Goal: Information Seeking & Learning: Learn about a topic

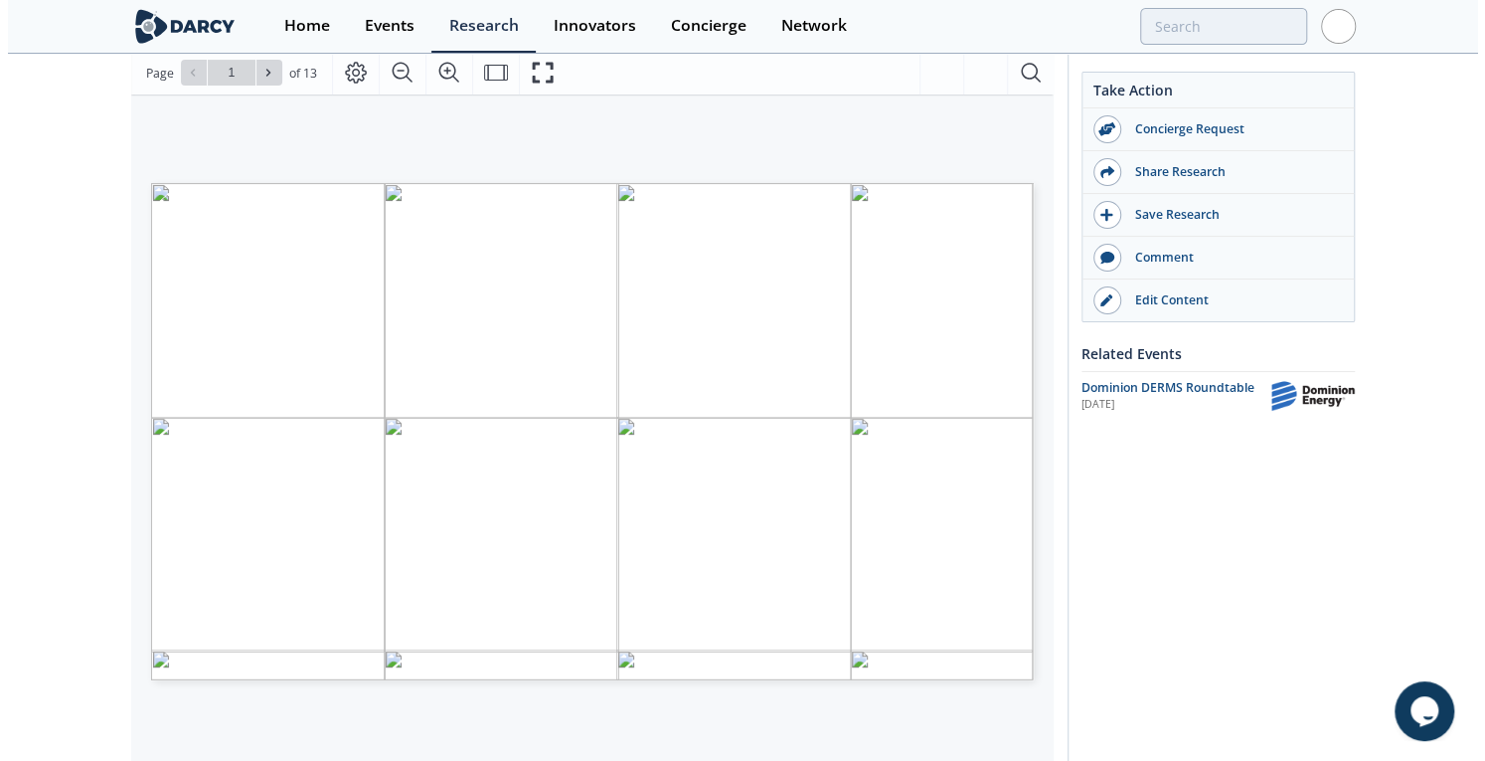
scroll to position [220, 0]
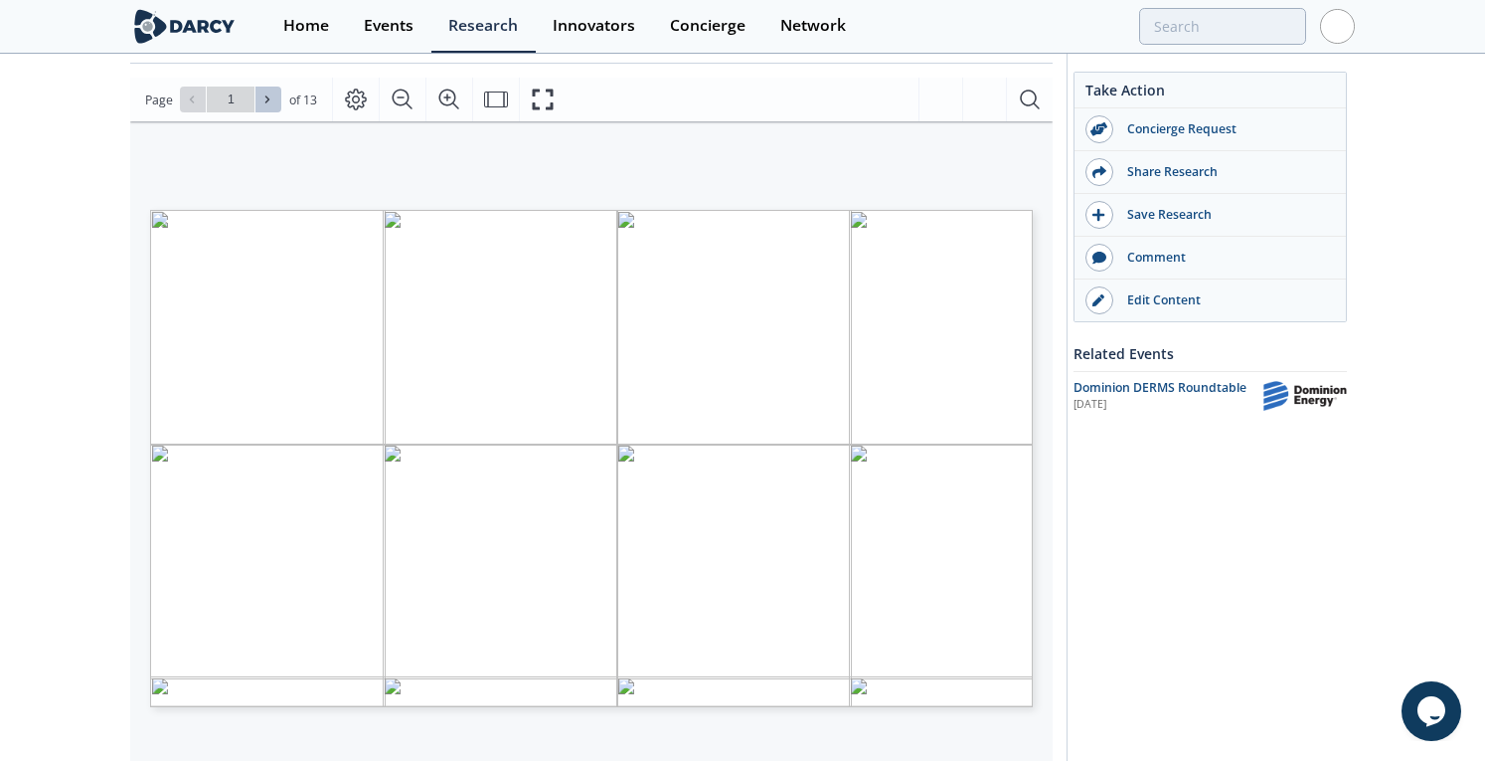
click at [264, 98] on icon at bounding box center [267, 99] width 12 height 12
click at [269, 100] on icon at bounding box center [267, 99] width 12 height 12
type input "3"
click at [269, 100] on icon at bounding box center [267, 99] width 12 height 12
type input "4"
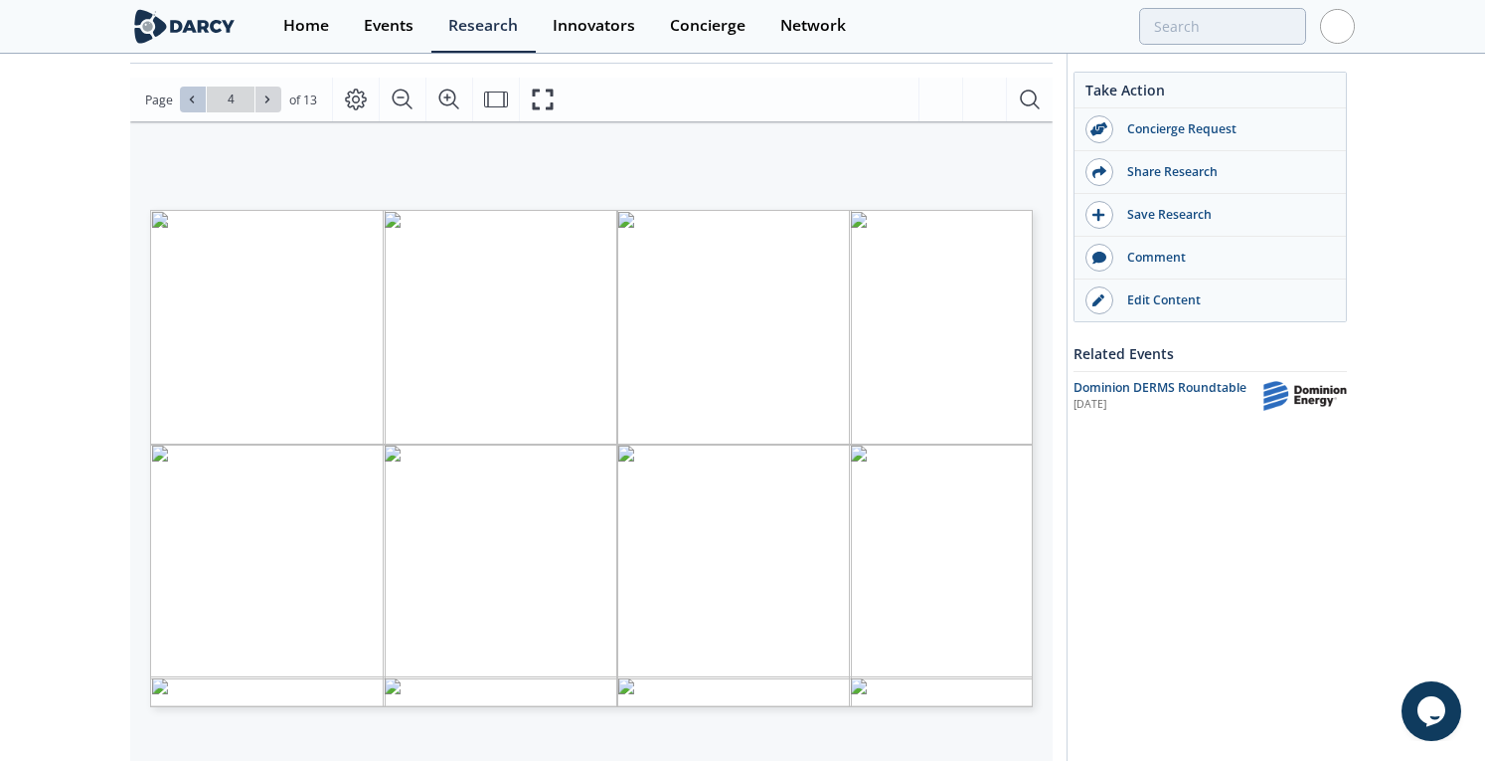
click at [192, 107] on button at bounding box center [193, 99] width 26 height 26
click at [265, 96] on icon at bounding box center [267, 99] width 4 height 7
click at [270, 96] on icon at bounding box center [267, 99] width 12 height 12
type input "5"
click at [262, 104] on icon at bounding box center [267, 99] width 12 height 12
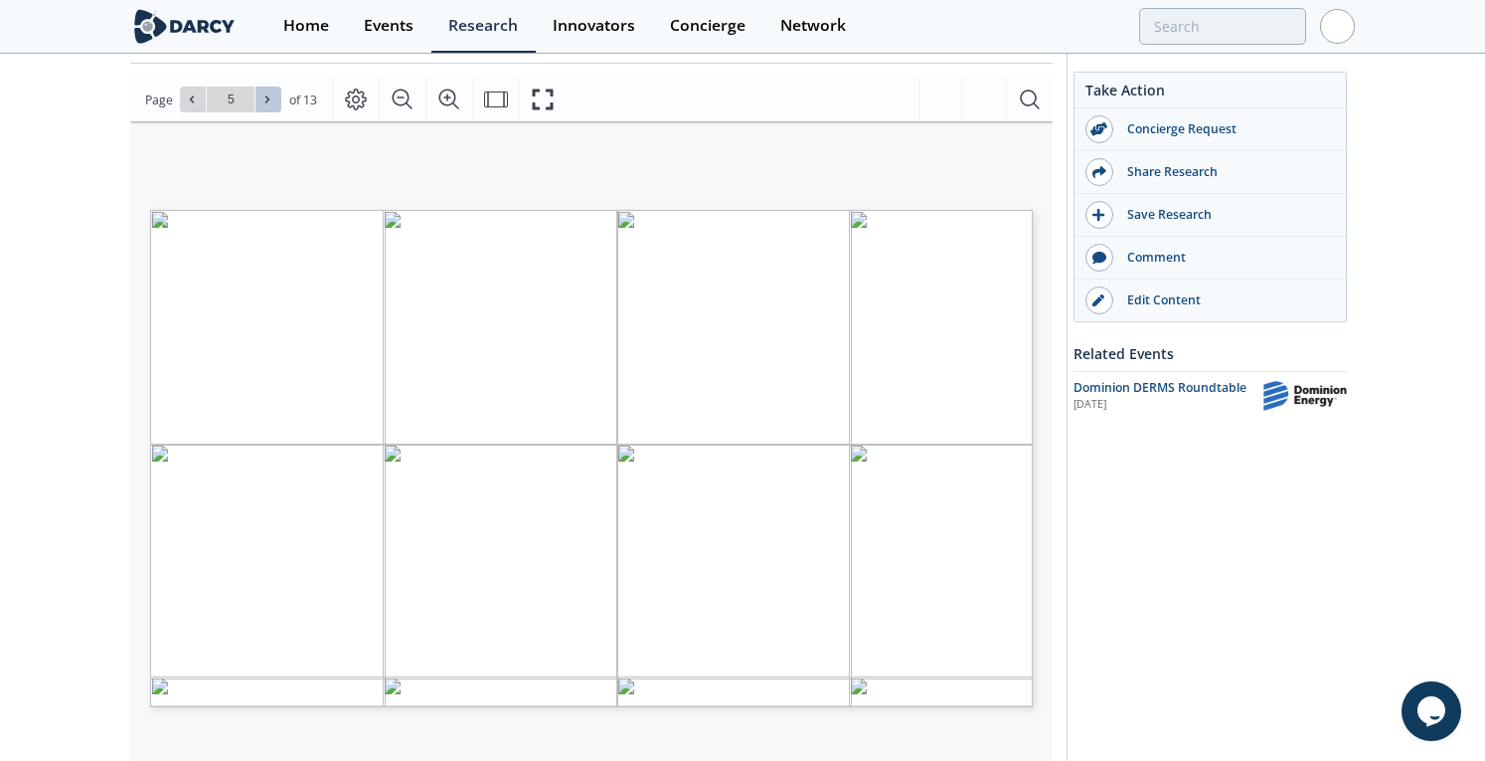
type input "6"
drag, startPoint x: 184, startPoint y: 94, endPoint x: 185, endPoint y: 104, distance: 10.0
click at [186, 94] on icon at bounding box center [192, 99] width 12 height 12
click at [269, 101] on icon at bounding box center [267, 99] width 12 height 12
click at [270, 102] on icon at bounding box center [267, 99] width 12 height 12
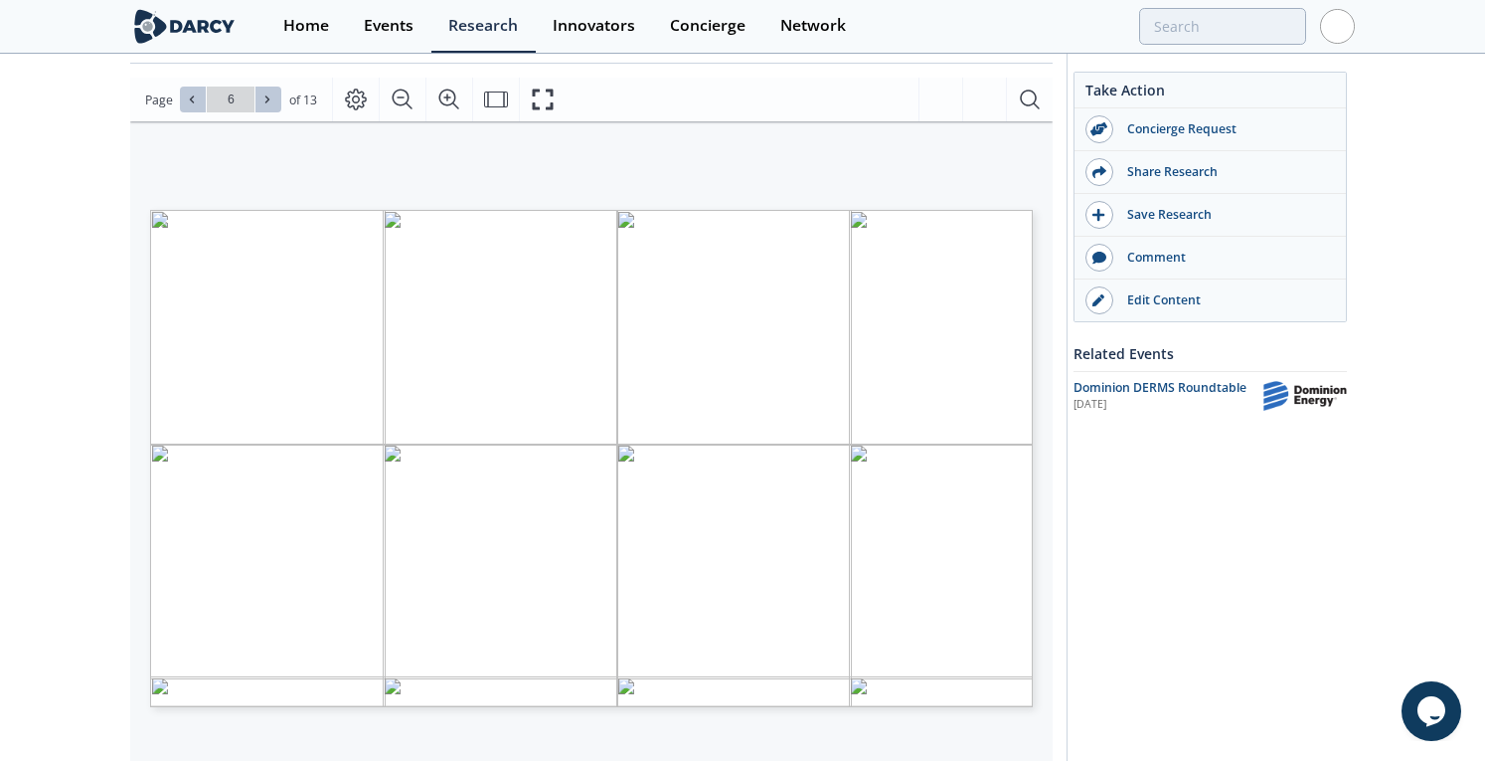
type input "7"
click at [264, 102] on icon at bounding box center [267, 99] width 12 height 12
type input "8"
click at [268, 101] on icon at bounding box center [267, 99] width 12 height 12
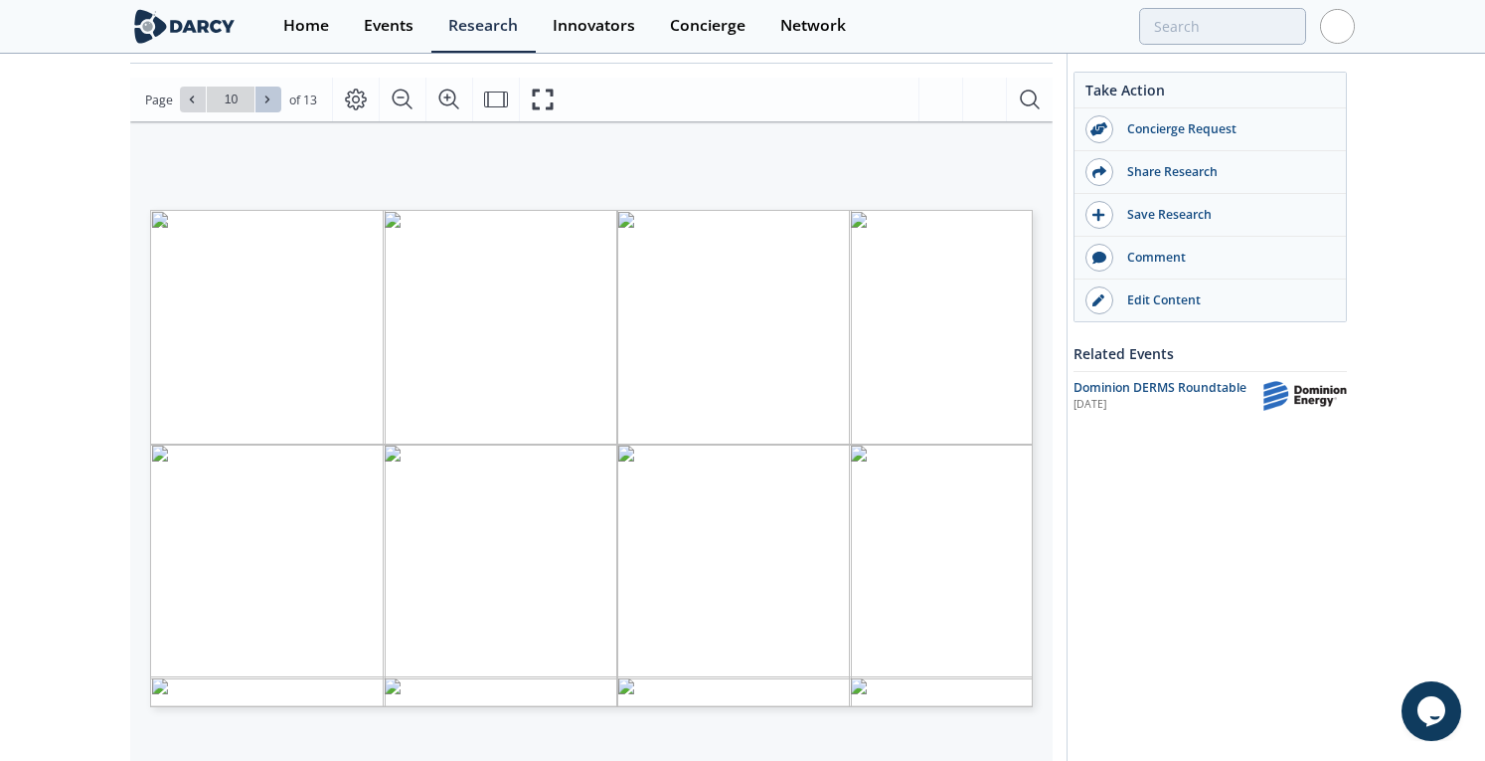
click at [268, 101] on icon at bounding box center [267, 99] width 12 height 12
click at [193, 95] on icon at bounding box center [192, 99] width 12 height 12
type input "12"
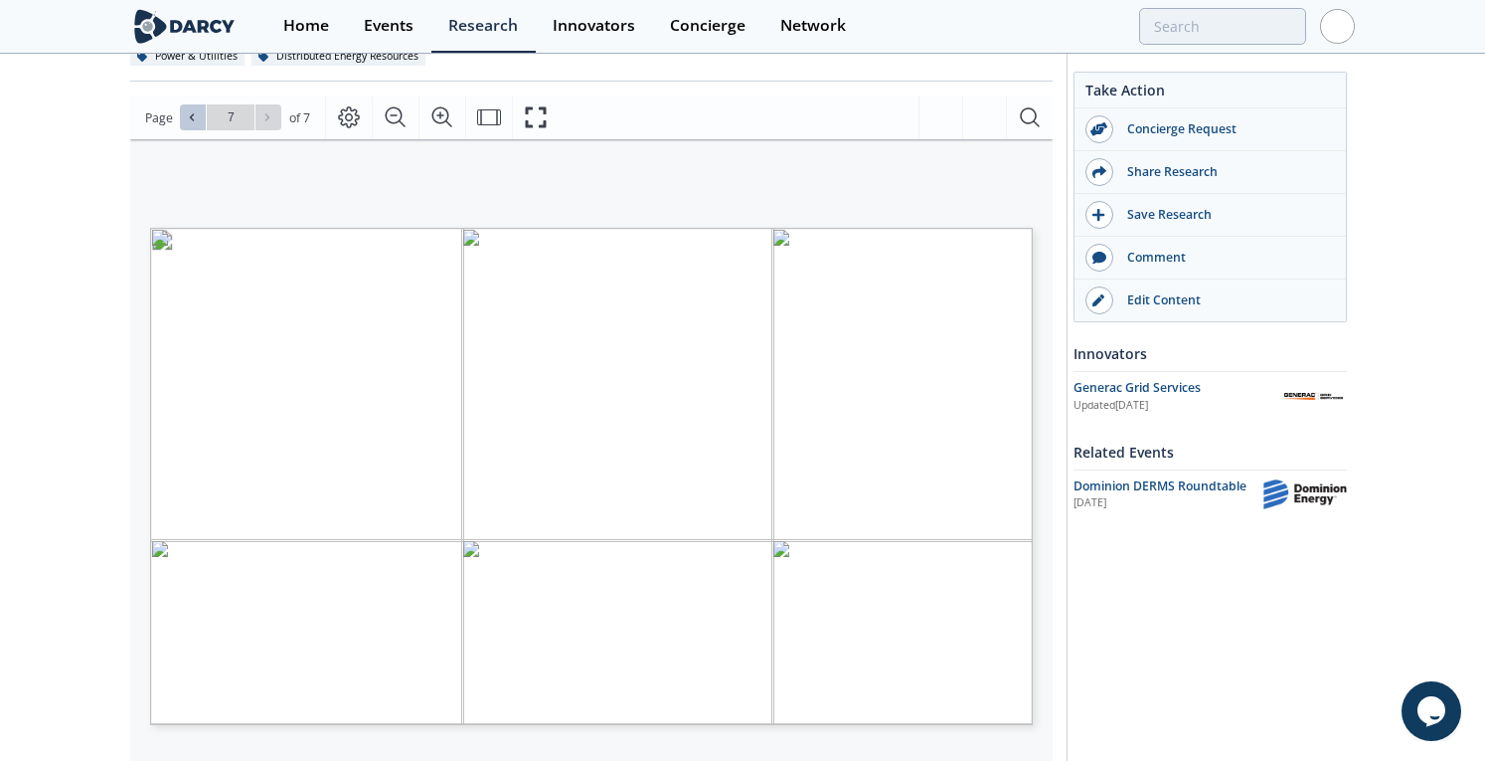
click at [193, 111] on icon at bounding box center [192, 117] width 12 height 12
click at [266, 115] on icon at bounding box center [267, 117] width 4 height 7
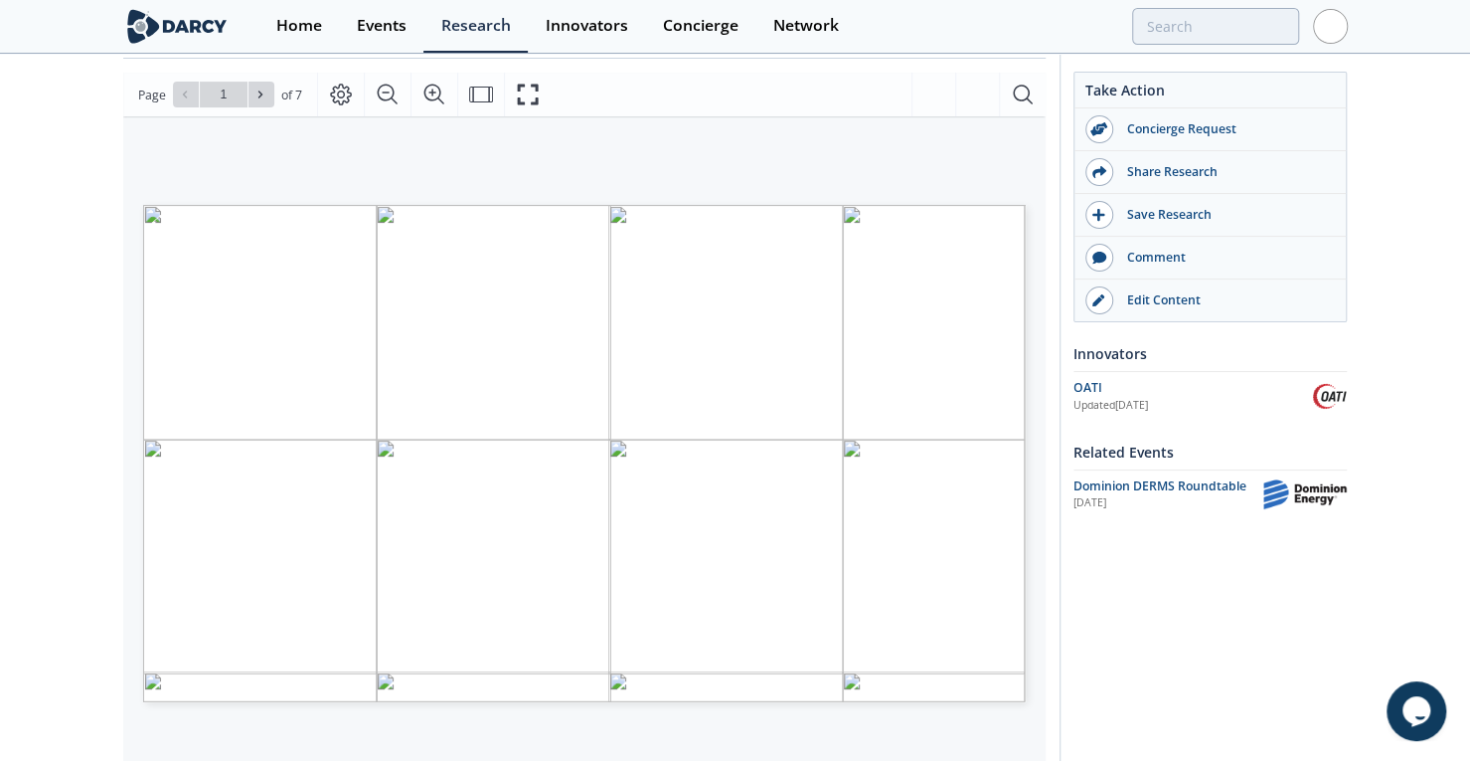
scroll to position [202, 0]
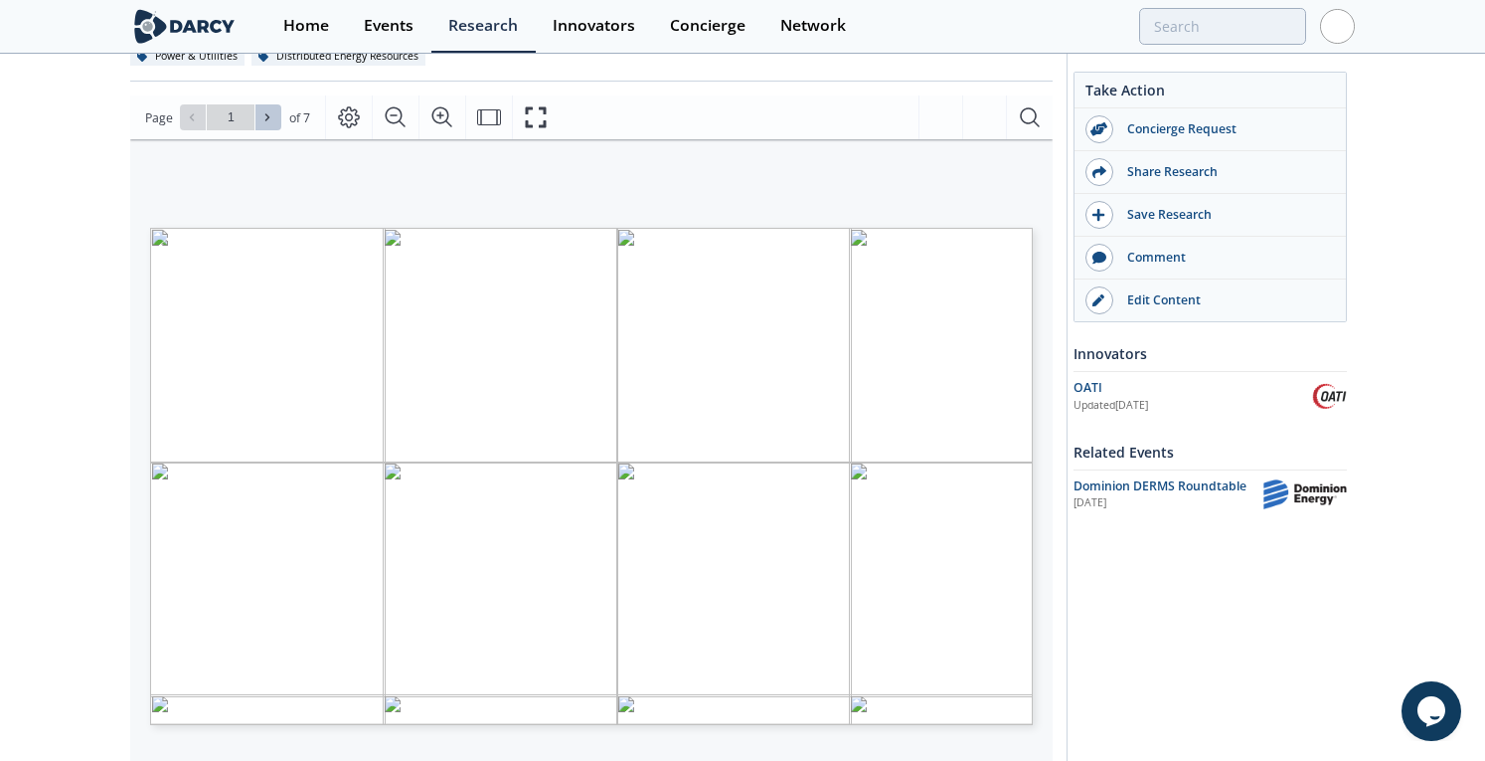
click at [272, 124] on button at bounding box center [269, 117] width 26 height 26
click at [270, 124] on button at bounding box center [269, 117] width 26 height 26
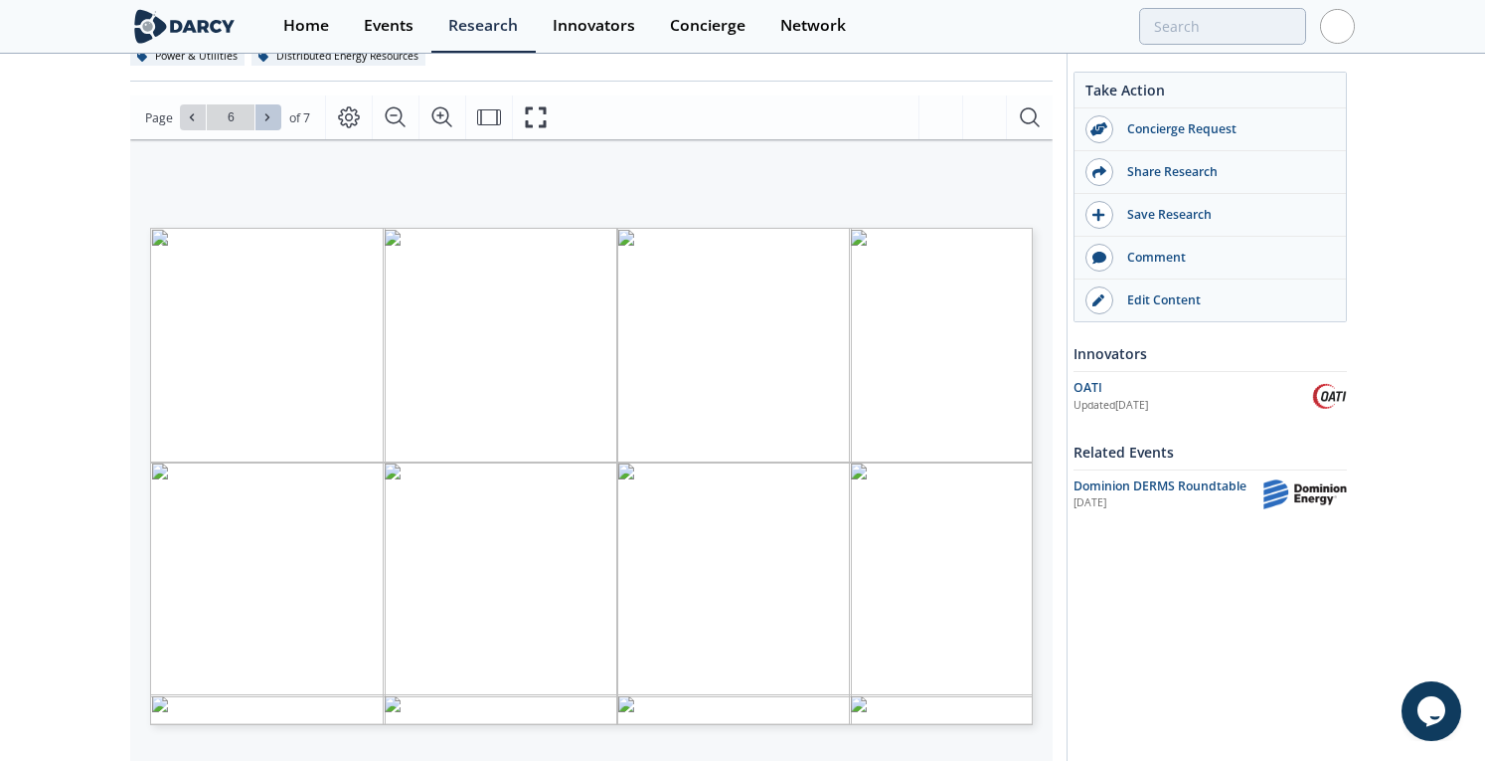
click at [268, 117] on icon at bounding box center [267, 117] width 12 height 12
click at [211, 122] on input "7" at bounding box center [231, 117] width 48 height 26
click at [197, 121] on span at bounding box center [193, 117] width 14 height 14
click at [196, 121] on icon at bounding box center [192, 117] width 12 height 12
type input "5"
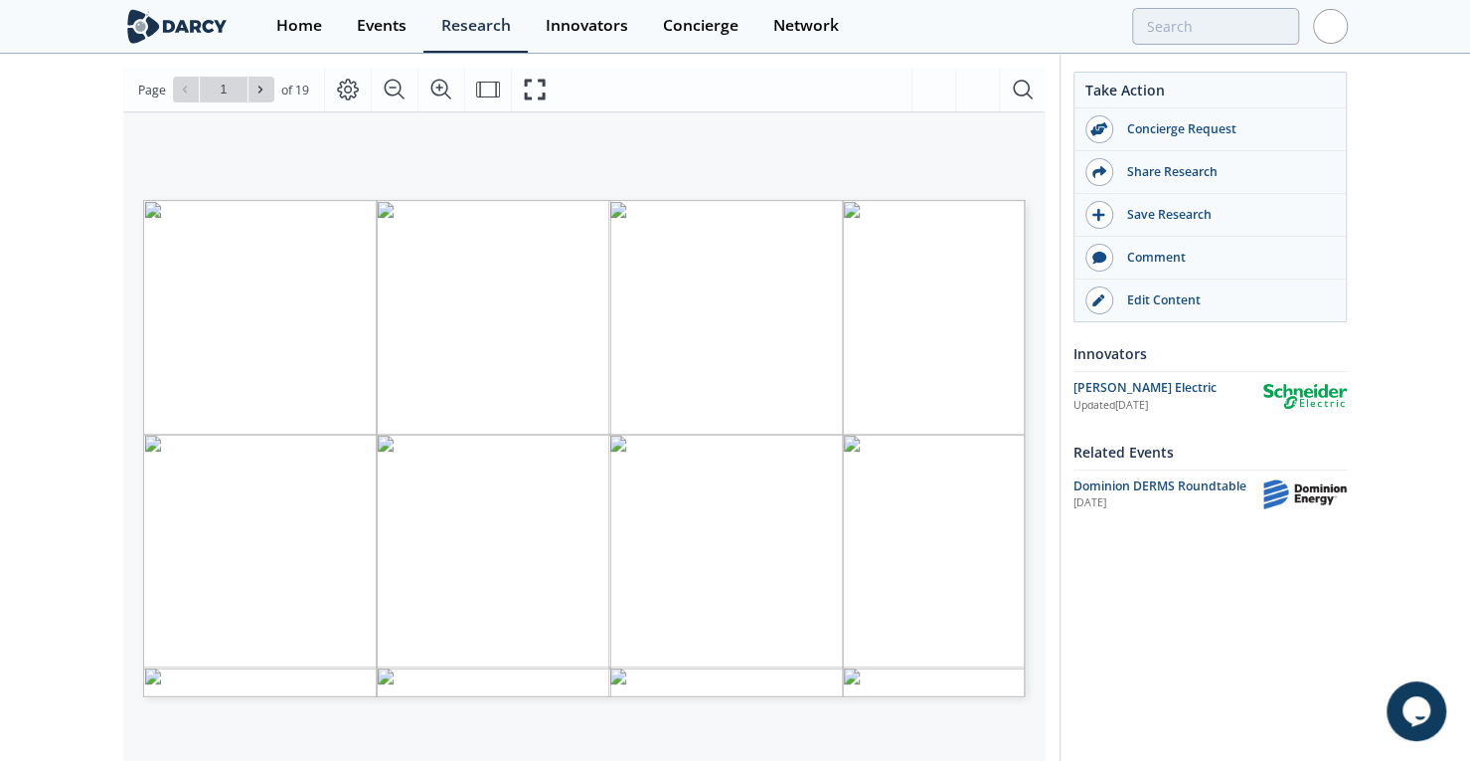
scroll to position [235, 0]
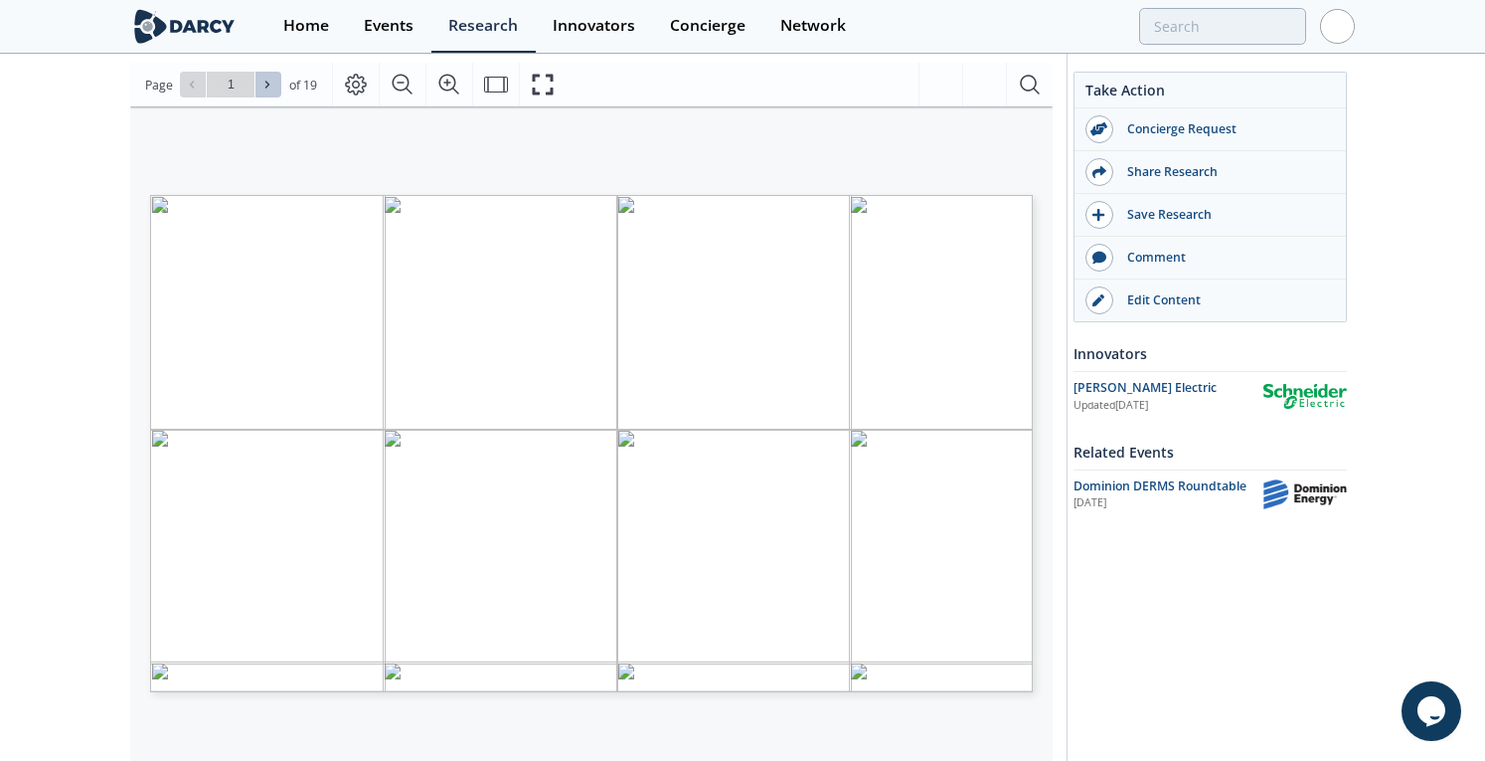
click at [271, 90] on button at bounding box center [269, 85] width 26 height 26
click at [270, 90] on span at bounding box center [268, 85] width 14 height 14
type input "3"
click at [270, 90] on span at bounding box center [268, 85] width 14 height 14
type input "4"
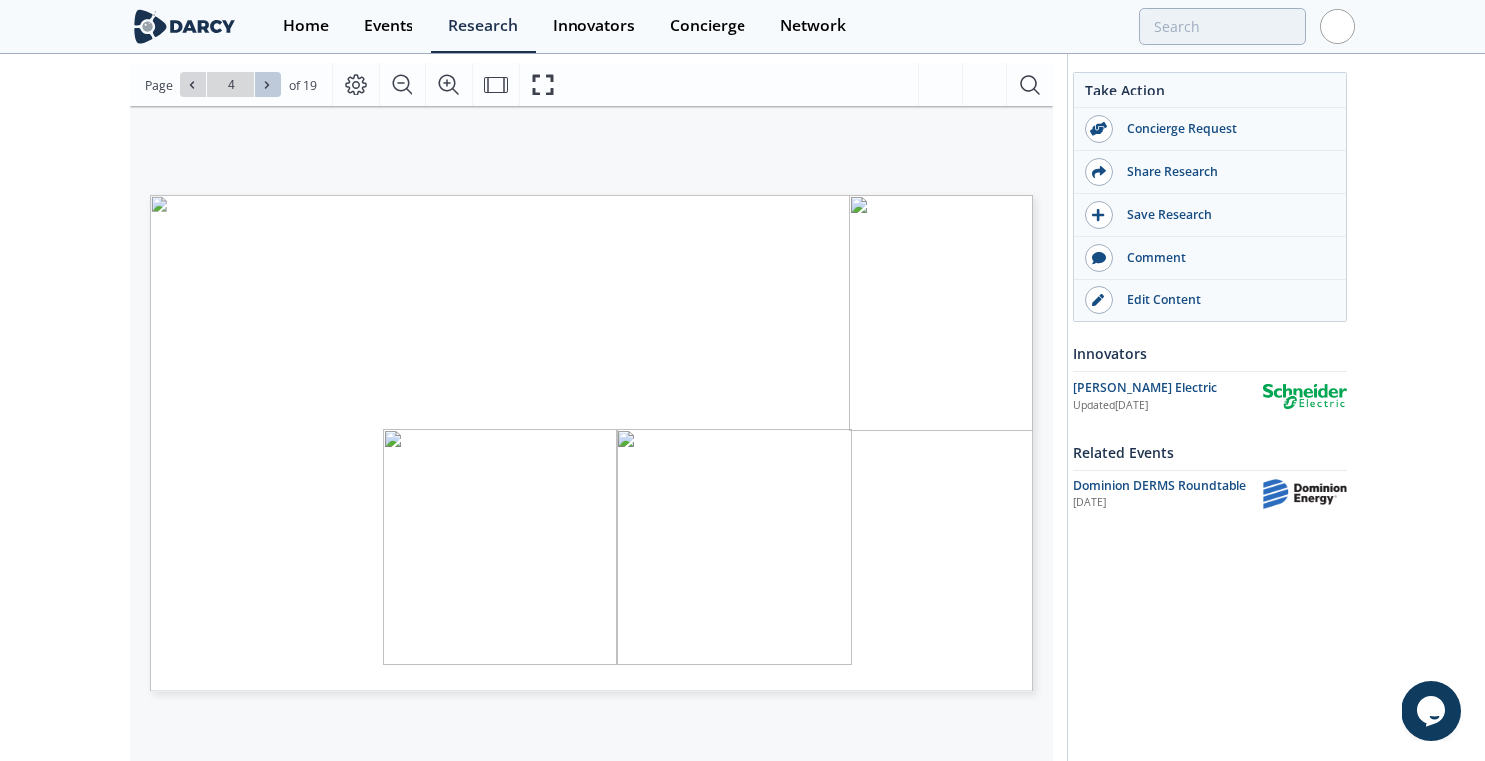
click at [270, 90] on span at bounding box center [268, 85] width 14 height 14
type input "5"
click at [191, 85] on icon at bounding box center [192, 85] width 12 height 12
click at [274, 85] on button at bounding box center [269, 85] width 26 height 26
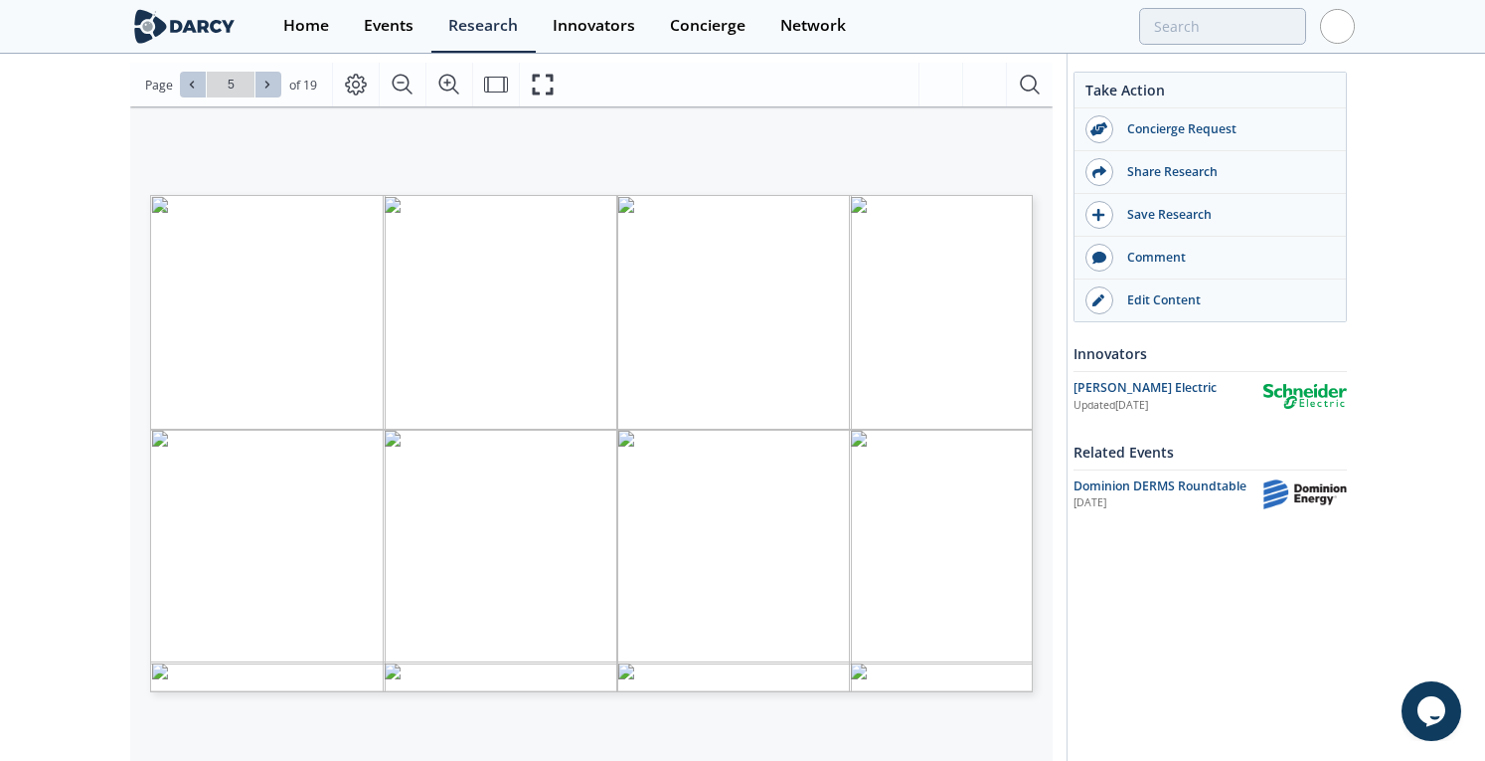
type input "6"
click at [263, 83] on icon at bounding box center [267, 85] width 12 height 12
type input "7"
click at [263, 83] on icon at bounding box center [267, 85] width 12 height 12
type input "8"
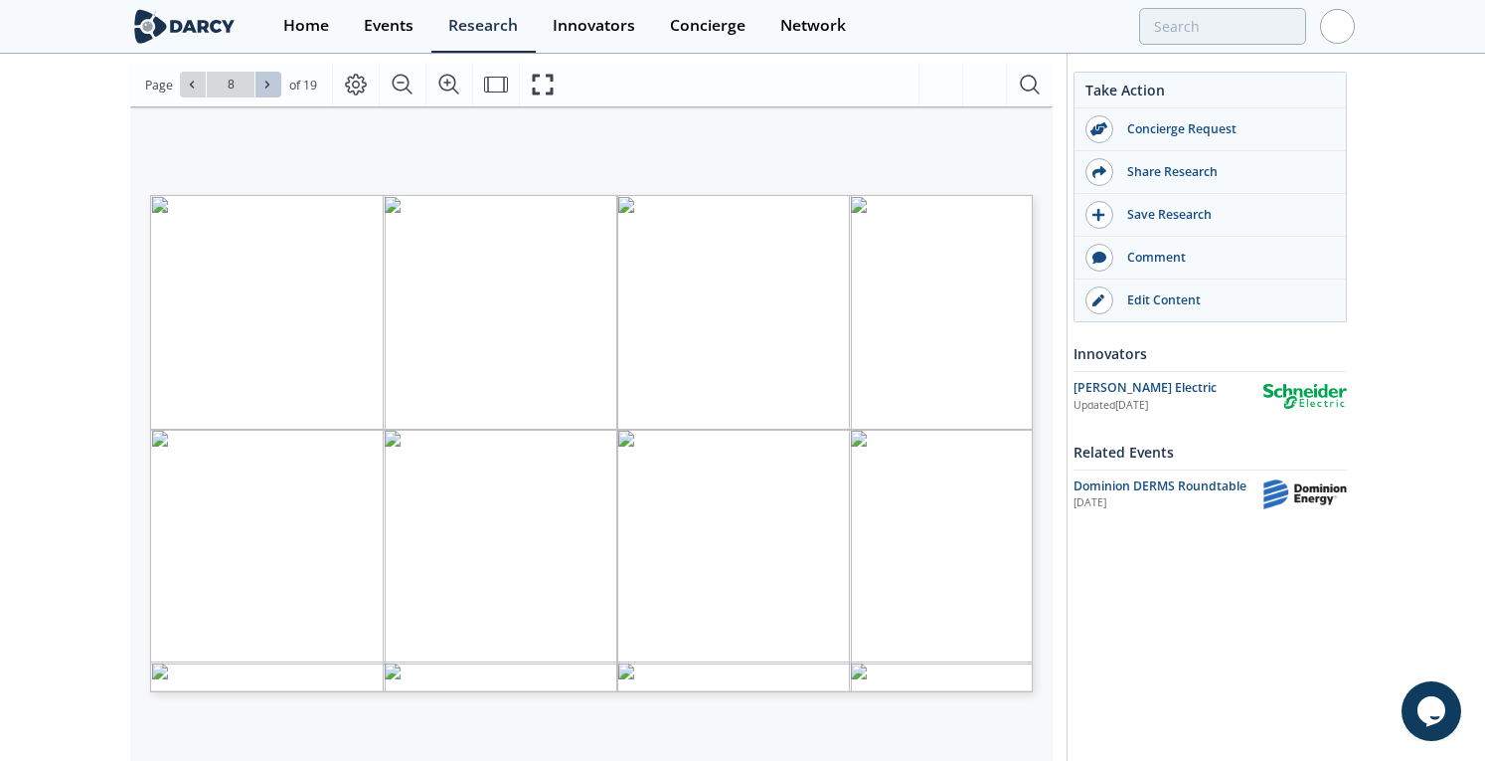
click at [263, 83] on icon at bounding box center [267, 85] width 12 height 12
type input "9"
click at [263, 83] on icon at bounding box center [267, 85] width 12 height 12
type input "10"
click at [263, 83] on icon at bounding box center [267, 85] width 12 height 12
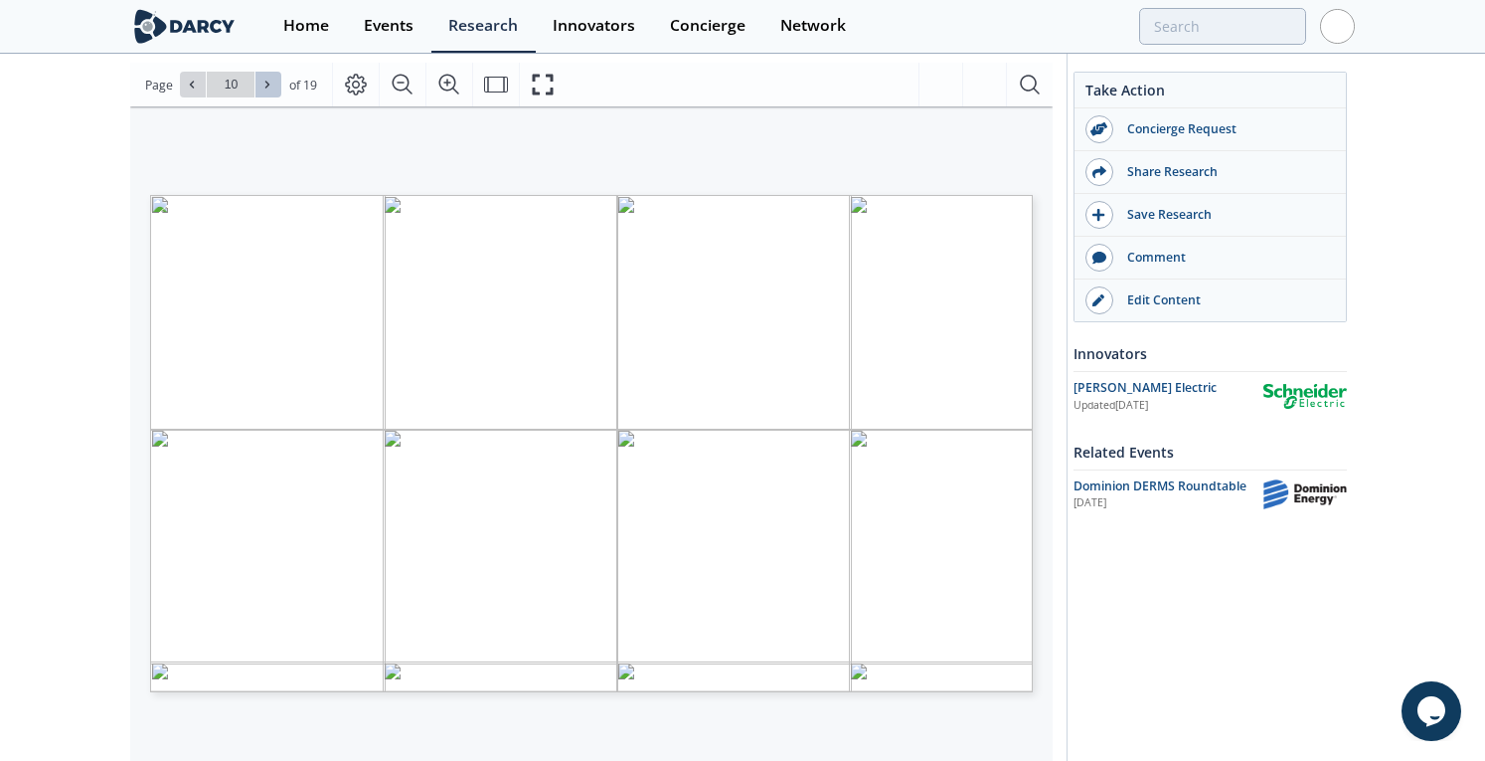
type input "11"
click at [263, 83] on icon at bounding box center [267, 85] width 12 height 12
type input "12"
click at [194, 82] on icon at bounding box center [192, 85] width 12 height 12
click at [270, 81] on icon at bounding box center [267, 85] width 12 height 12
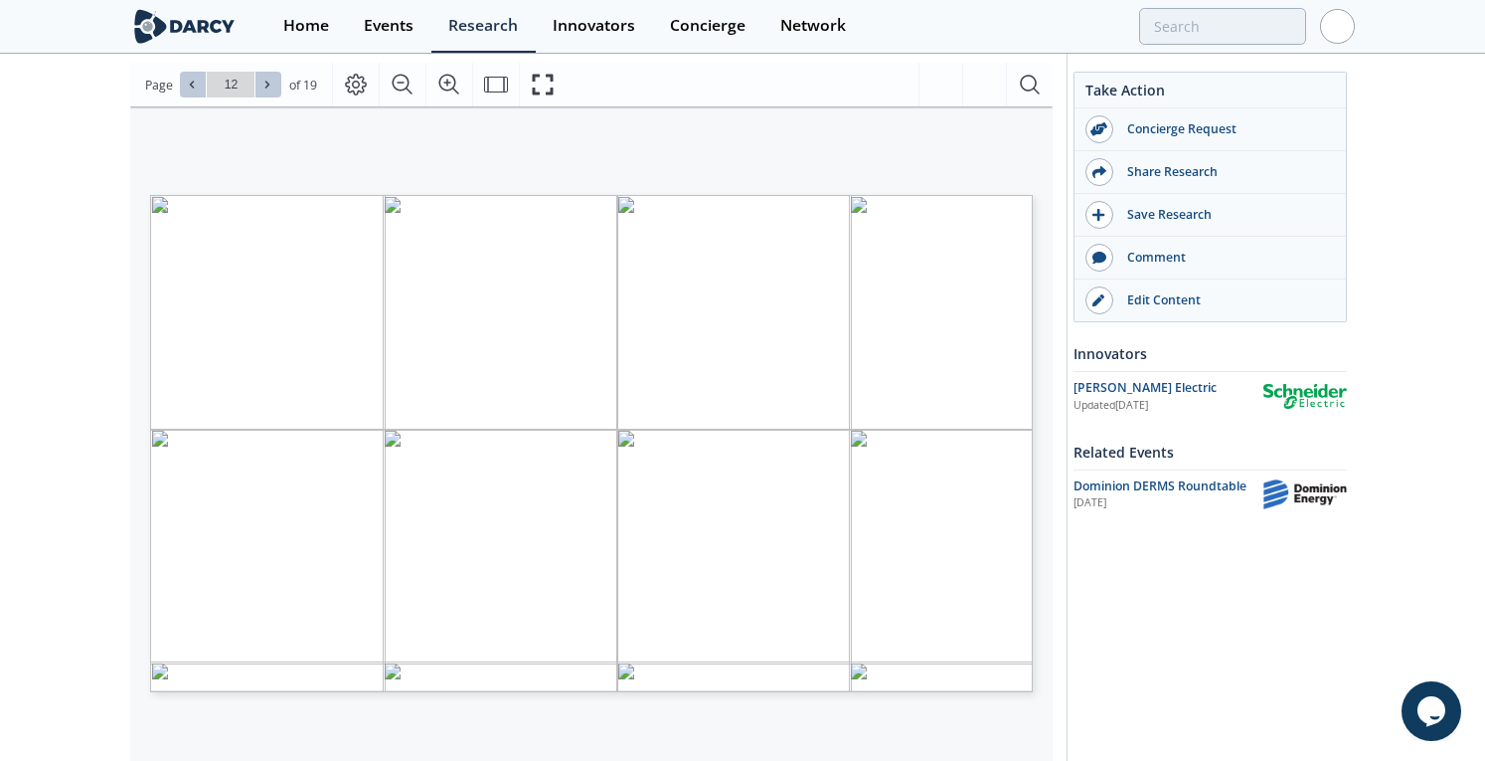
click at [270, 81] on icon at bounding box center [267, 85] width 12 height 12
type input "13"
click at [270, 81] on icon at bounding box center [267, 85] width 12 height 12
type input "14"
click at [268, 81] on icon at bounding box center [267, 85] width 12 height 12
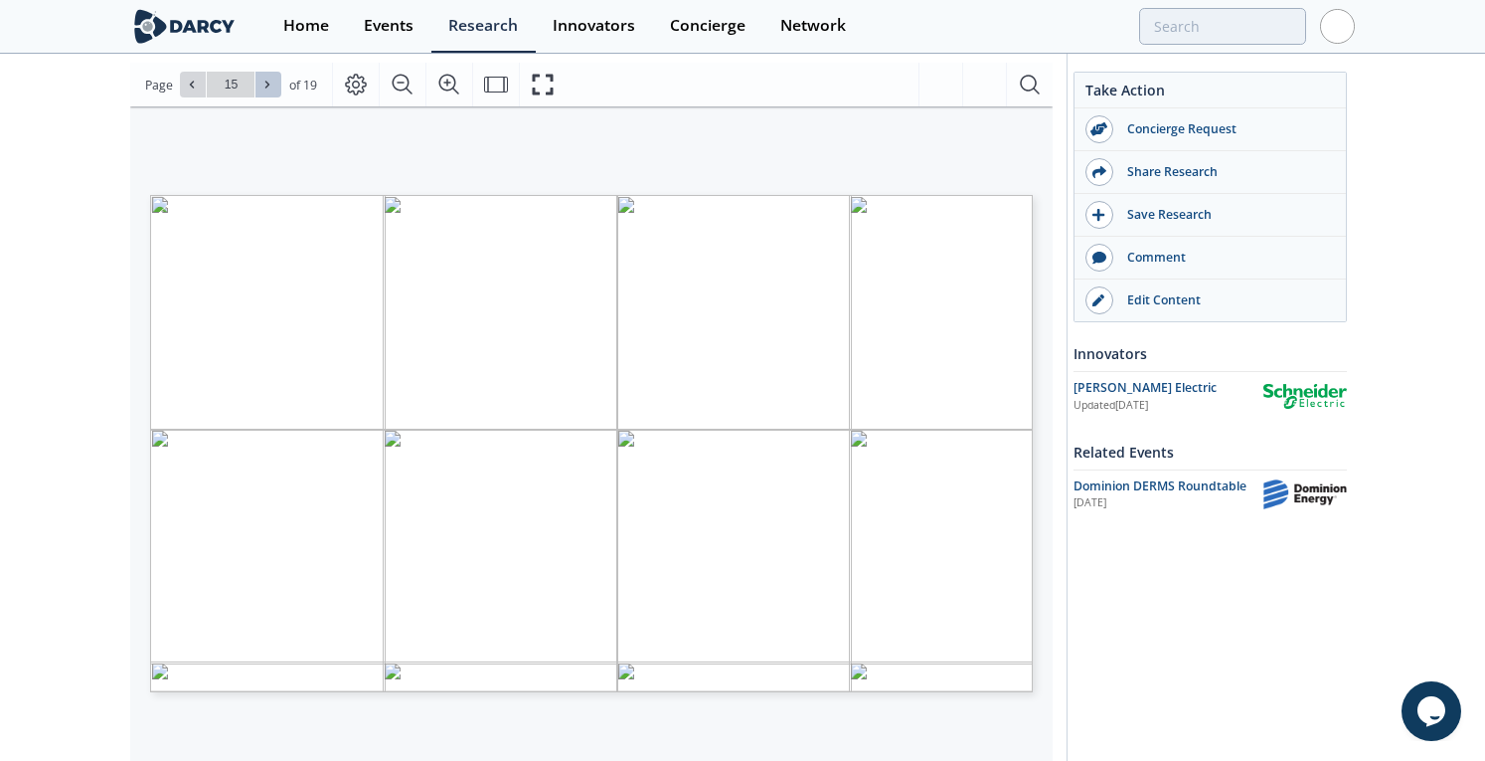
click at [268, 81] on icon at bounding box center [267, 85] width 12 height 12
click at [201, 85] on button at bounding box center [193, 85] width 26 height 26
click at [269, 85] on icon at bounding box center [267, 85] width 12 height 12
click at [262, 85] on icon at bounding box center [267, 85] width 12 height 12
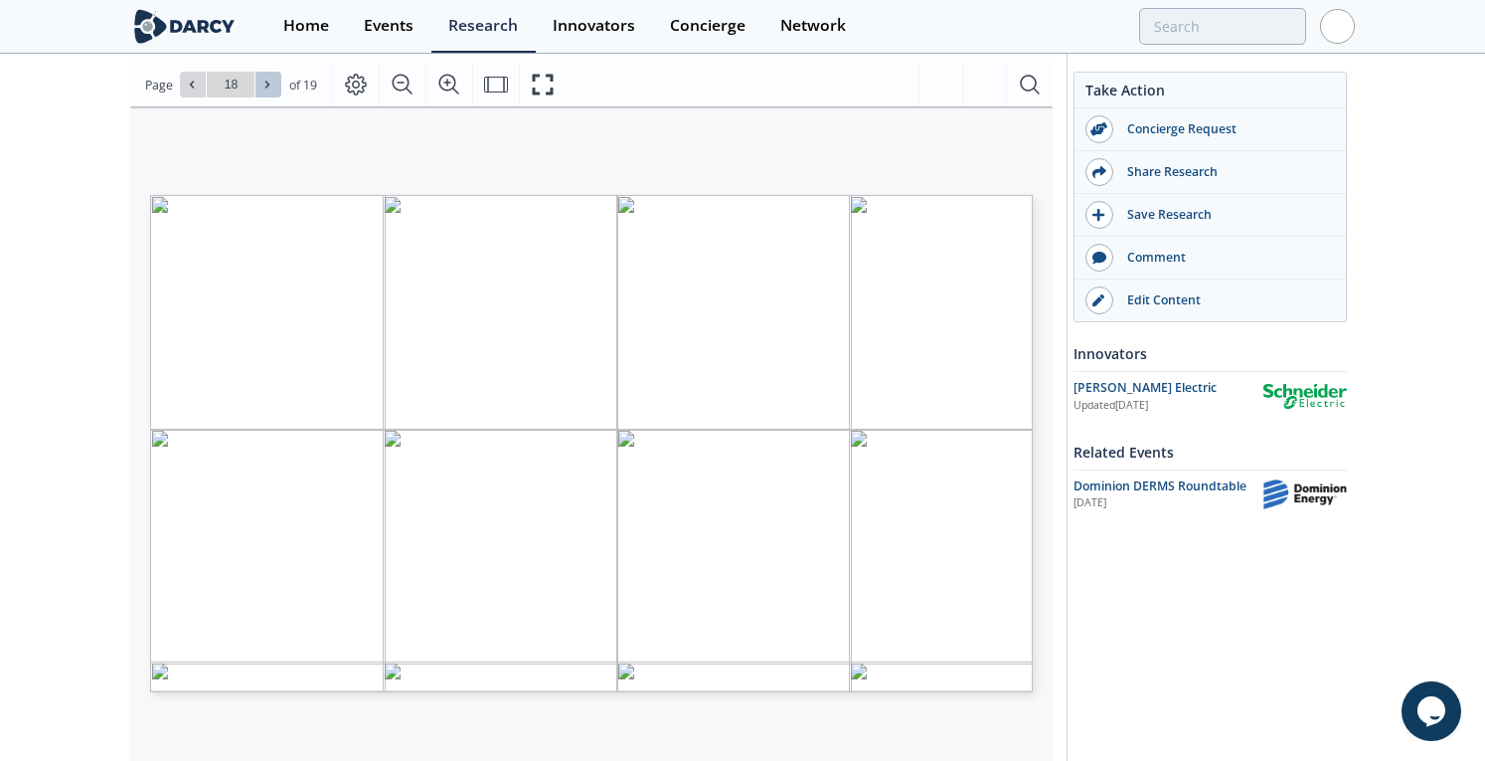
click at [262, 85] on icon at bounding box center [267, 85] width 12 height 12
click at [186, 84] on icon at bounding box center [192, 85] width 12 height 12
type input "18"
